Goal: Task Accomplishment & Management: Manage account settings

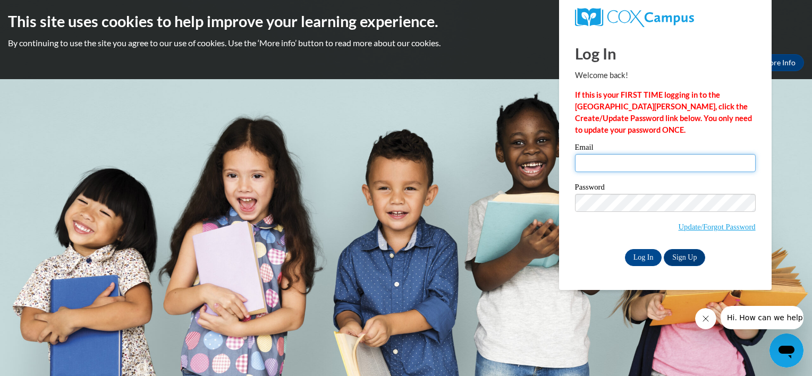
drag, startPoint x: 0, startPoint y: 0, endPoint x: 590, endPoint y: 165, distance: 612.2
click at [590, 165] on input "Email" at bounding box center [665, 163] width 181 height 18
type input "[EMAIL_ADDRESS][DOMAIN_NAME]"
click at [641, 255] on input "Log In" at bounding box center [643, 257] width 37 height 17
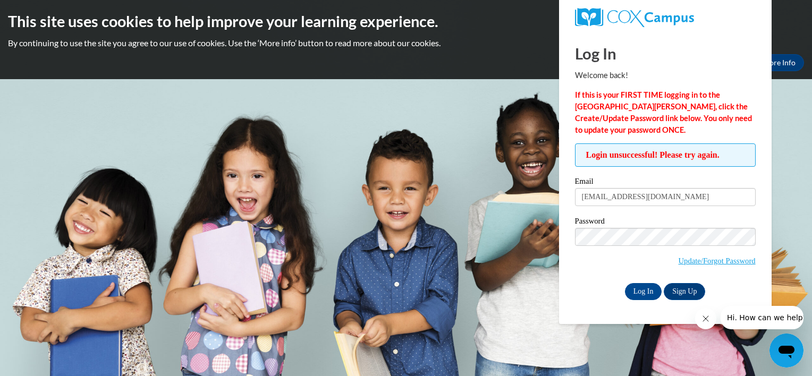
click at [580, 258] on span "Update/Forgot Password" at bounding box center [665, 250] width 181 height 44
click at [646, 291] on input "Log In" at bounding box center [643, 291] width 37 height 17
